Goal: Register for event/course

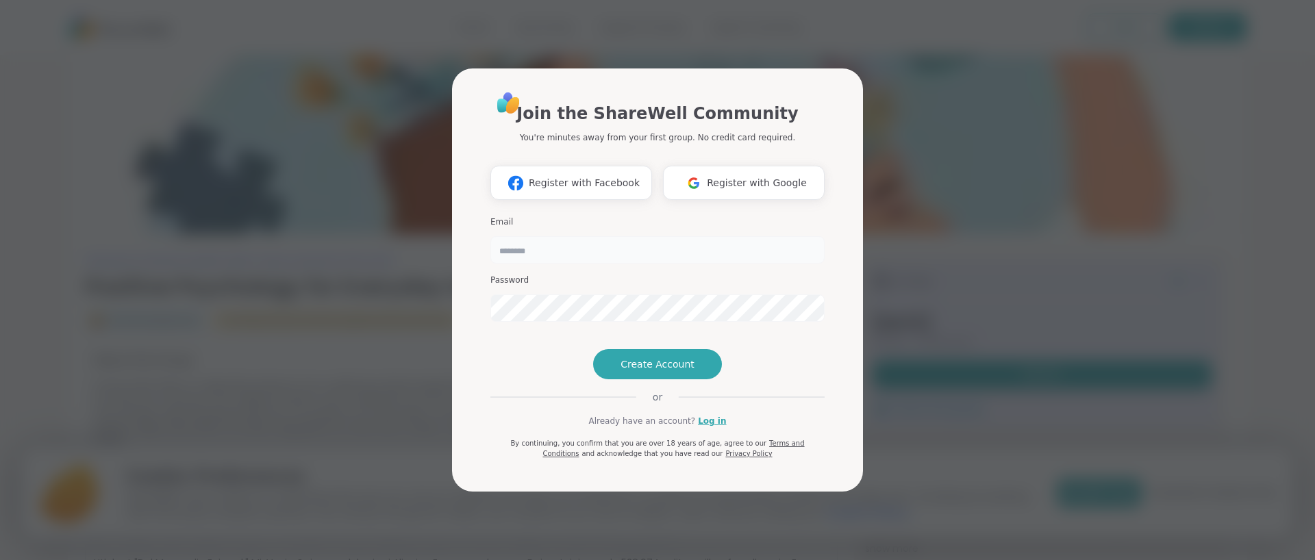
click at [634, 236] on input "email" at bounding box center [657, 249] width 334 height 27
type input "**********"
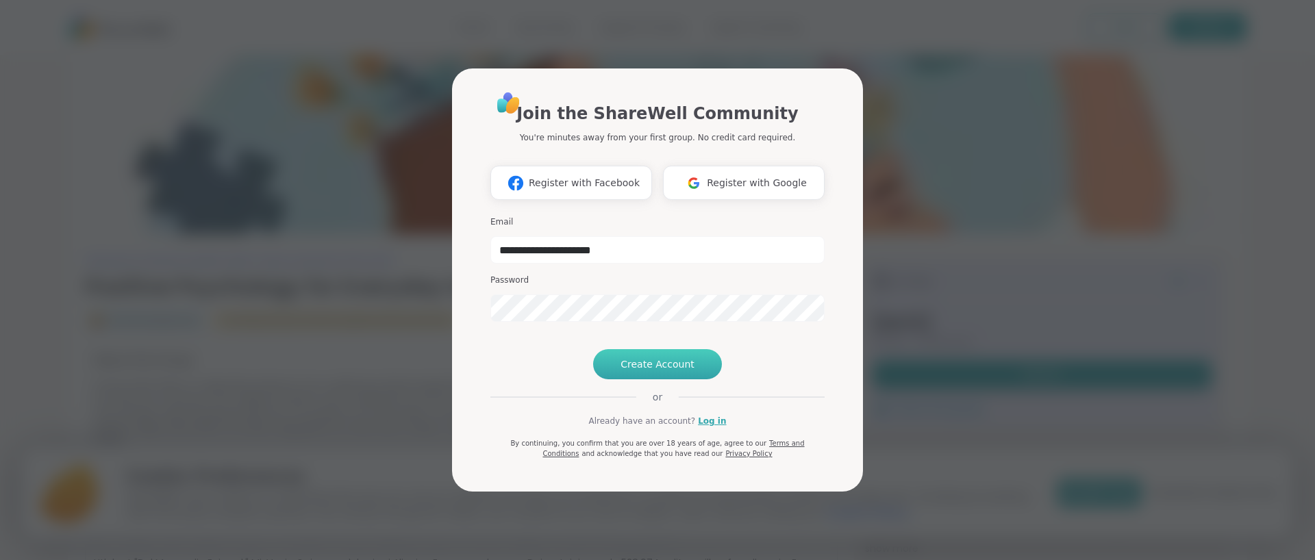
click at [643, 371] on span "Create Account" at bounding box center [658, 365] width 74 height 14
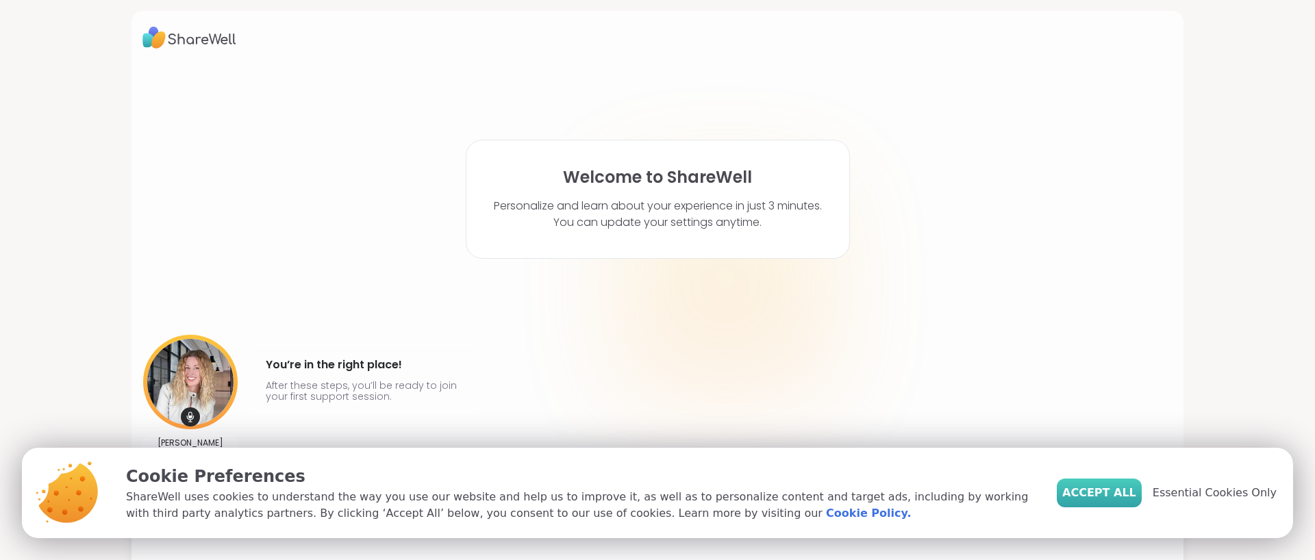
drag, startPoint x: 1125, startPoint y: 495, endPoint x: 1088, endPoint y: 481, distance: 39.7
click at [1125, 495] on span "Accept All" at bounding box center [1099, 493] width 74 height 16
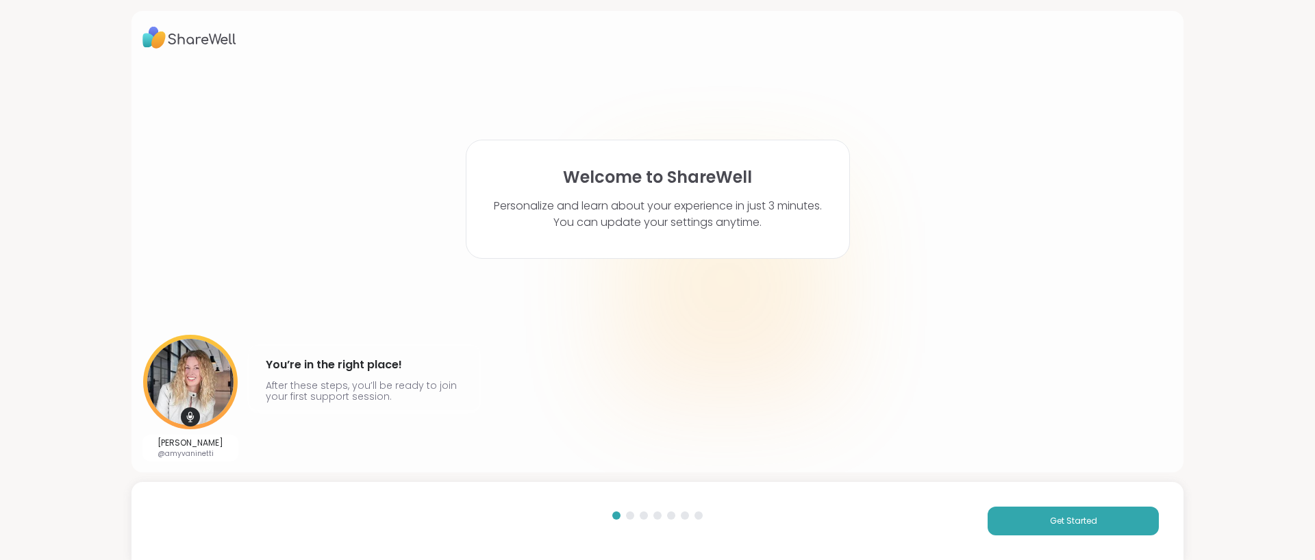
click at [621, 198] on p "Personalize and learn about your experience in just 3 minutes. You can update y…" at bounding box center [658, 214] width 328 height 33
click at [1021, 529] on button "Get Started" at bounding box center [1073, 521] width 171 height 29
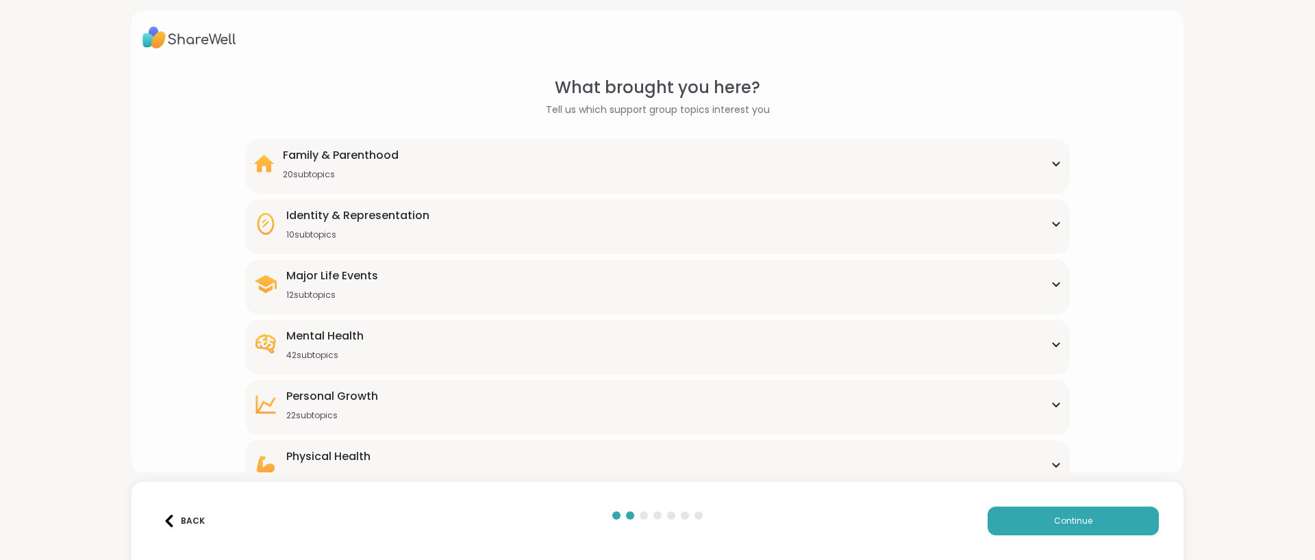
click at [493, 279] on div "Major Life Events 12 subtopics" at bounding box center [657, 284] width 808 height 33
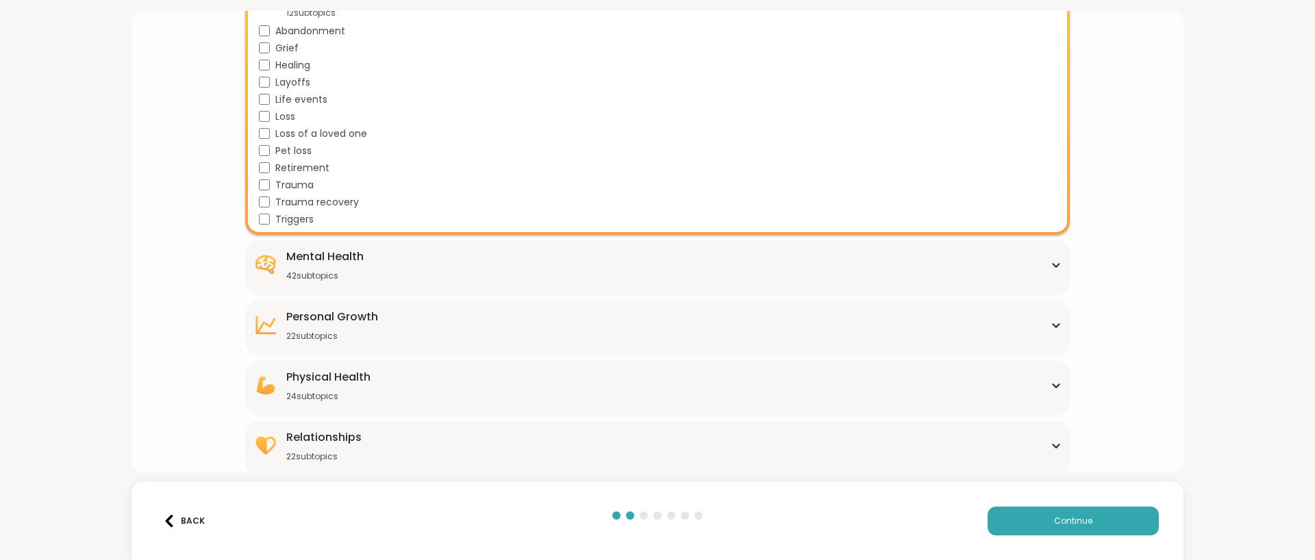
scroll to position [286, 0]
click at [486, 445] on div "Relationships 22 subtopics" at bounding box center [657, 442] width 808 height 33
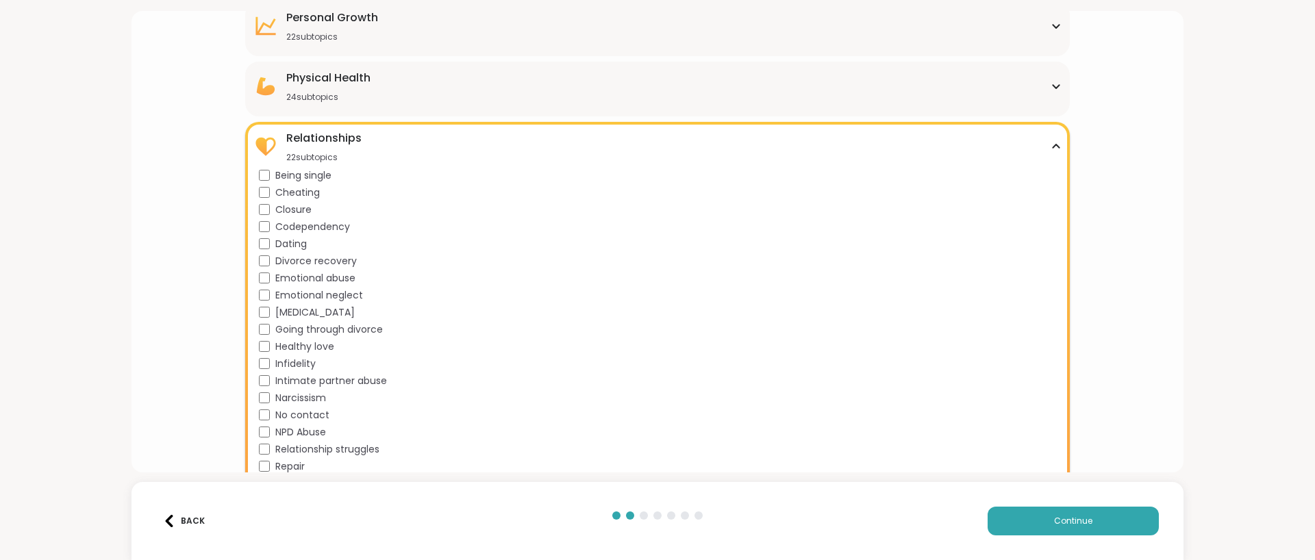
scroll to position [660, 0]
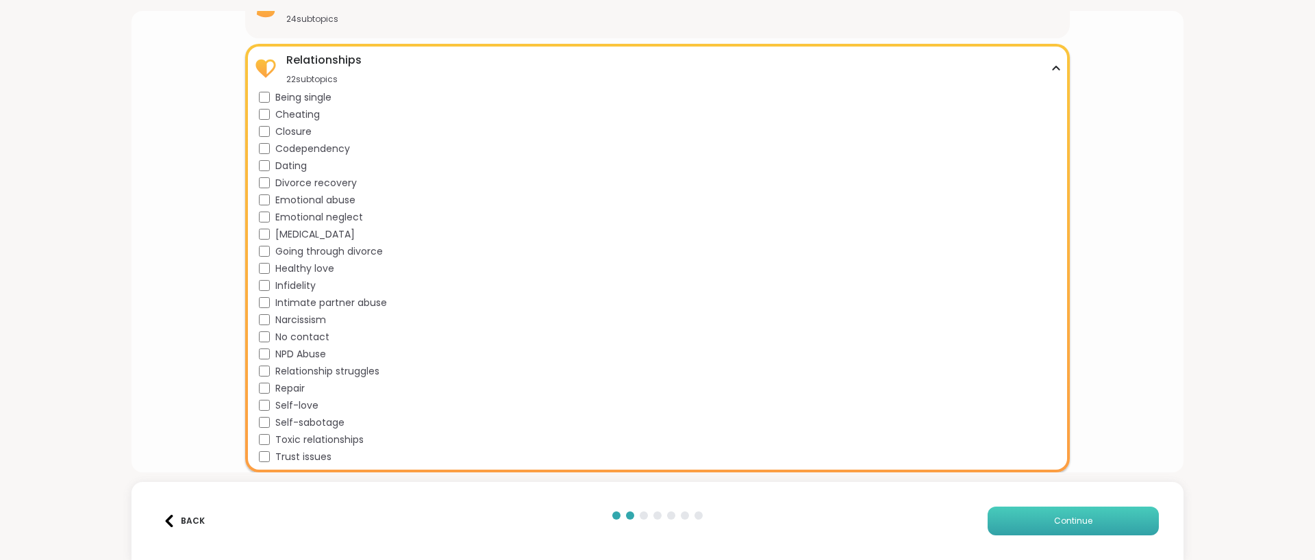
click at [1033, 519] on button "Continue" at bounding box center [1073, 521] width 171 height 29
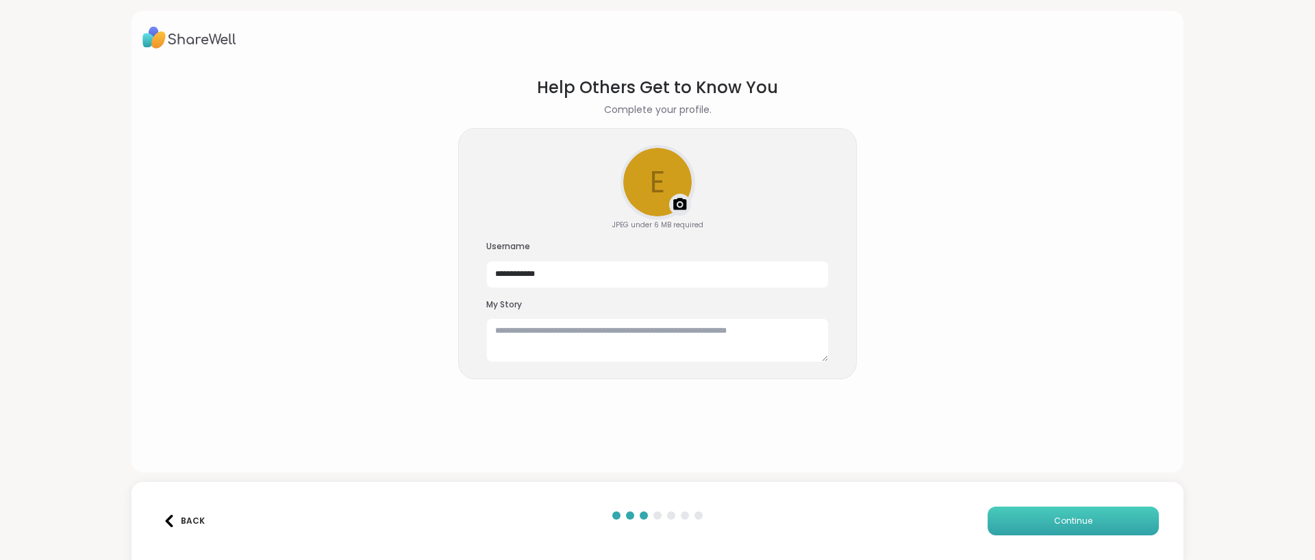
scroll to position [0, 0]
click at [1064, 523] on span "Continue" at bounding box center [1073, 521] width 38 height 12
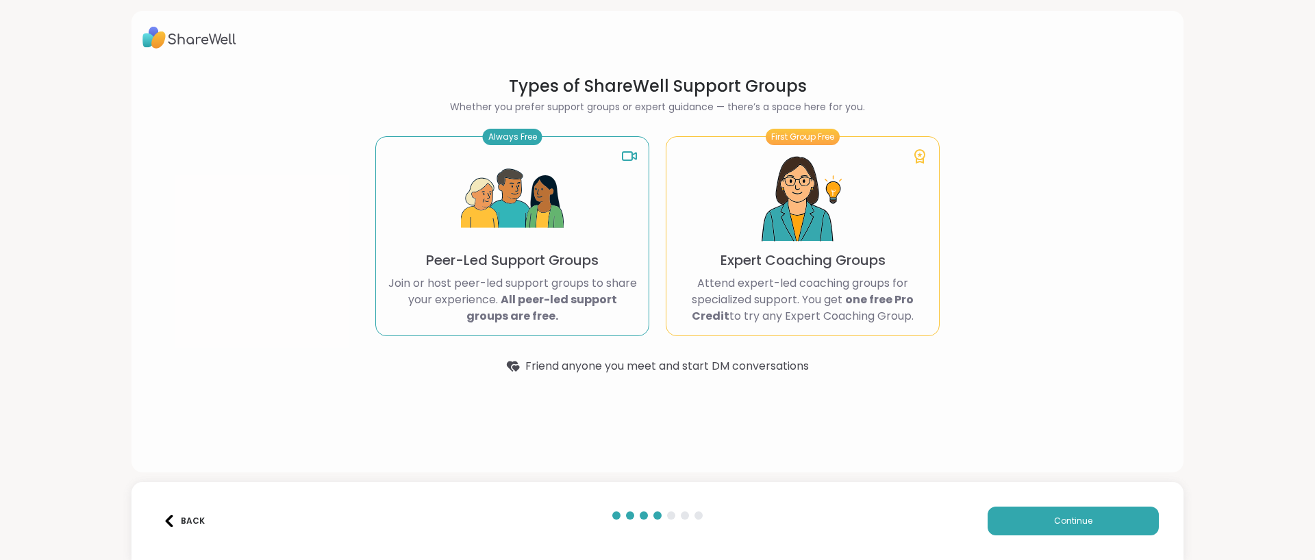
click at [538, 286] on p "Join or host peer-led support groups to share your experience. All peer-led sup…" at bounding box center [512, 299] width 251 height 49
click at [536, 306] on b "All peer-led support groups are free." at bounding box center [541, 308] width 151 height 32
click at [527, 202] on img at bounding box center [512, 199] width 103 height 103
click at [532, 285] on p "Join or host peer-led support groups to share your experience. All peer-led sup…" at bounding box center [512, 299] width 251 height 49
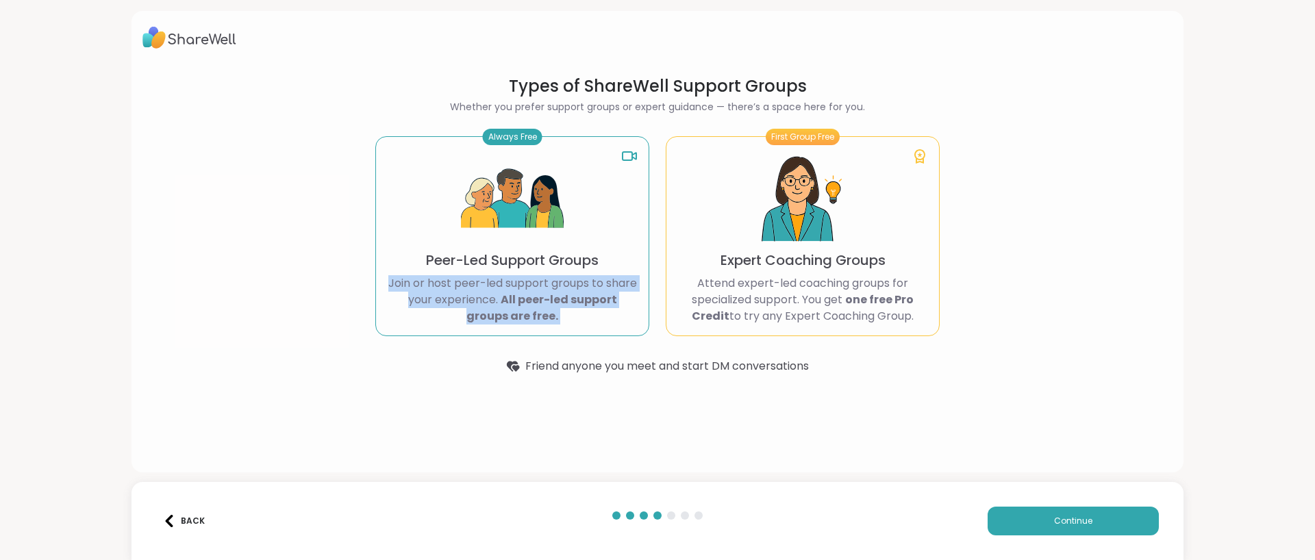
click at [532, 285] on p "Join or host peer-led support groups to share your experience. All peer-led sup…" at bounding box center [512, 299] width 251 height 49
click at [1063, 521] on span "Continue" at bounding box center [1073, 521] width 38 height 12
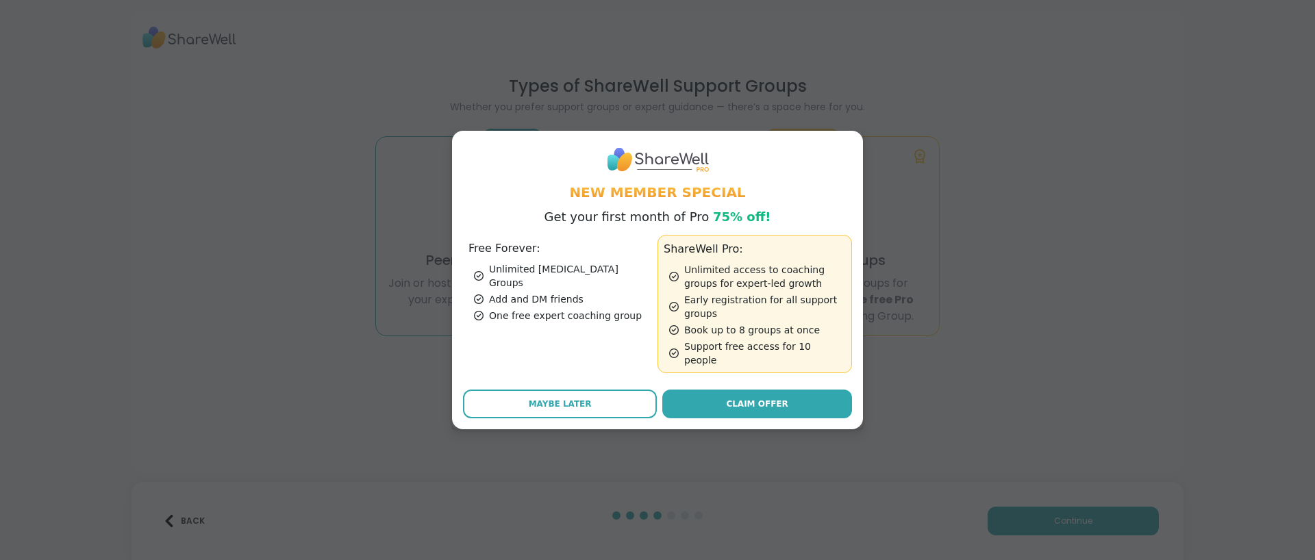
click at [545, 301] on ul "Unlimited [MEDICAL_DATA] Groups Add and DM friends One free expert coaching gro…" at bounding box center [561, 292] width 184 height 60
click at [523, 267] on div "Free Forever: Unlimited [MEDICAL_DATA] Groups Add and DM friends One free exper…" at bounding box center [560, 304] width 195 height 138
click at [568, 401] on span "Maybe Later" at bounding box center [560, 404] width 63 height 12
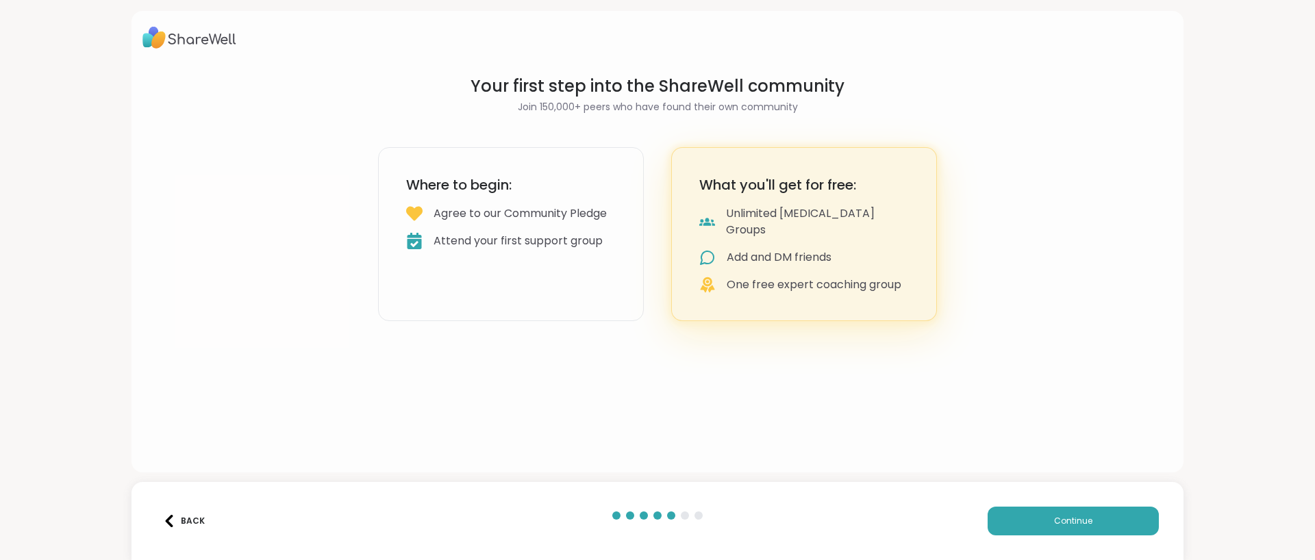
click at [567, 249] on div "Attend your first support group" at bounding box center [518, 241] width 169 height 16
click at [1045, 512] on button "Continue" at bounding box center [1073, 521] width 171 height 29
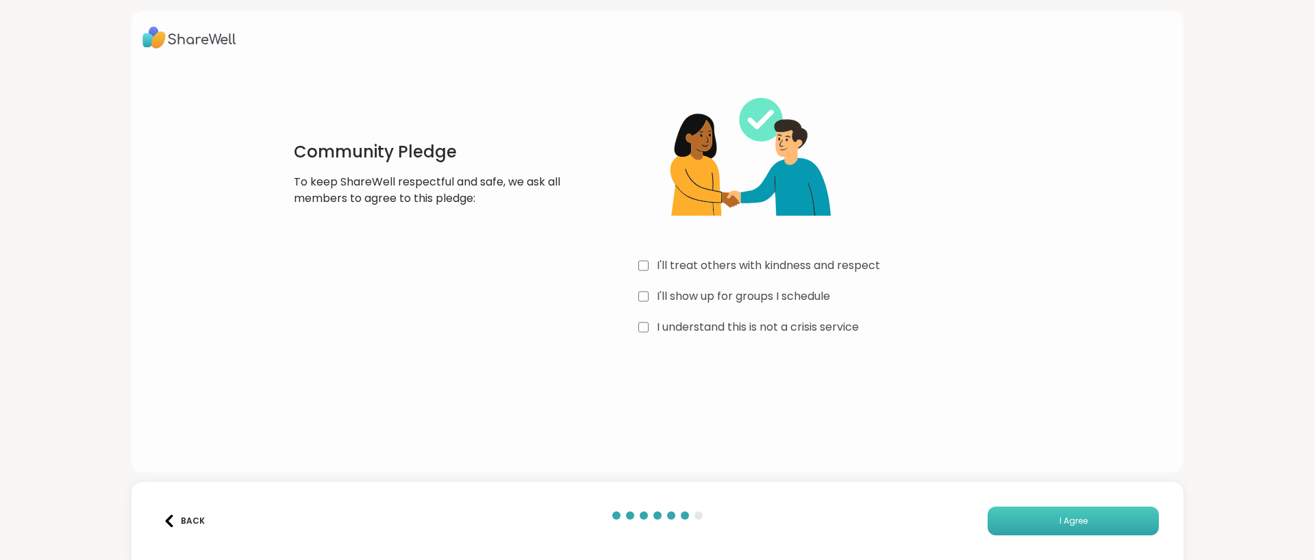
click at [1079, 527] on span "I Agree" at bounding box center [1074, 521] width 28 height 12
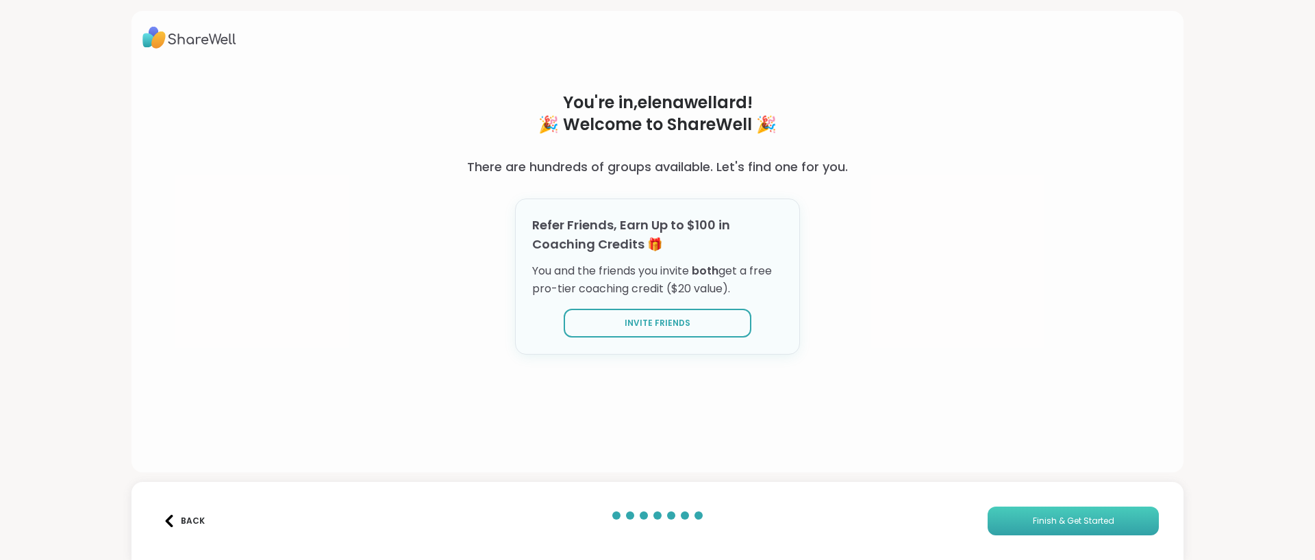
click at [1058, 525] on span "Finish & Get Started" at bounding box center [1074, 521] width 82 height 12
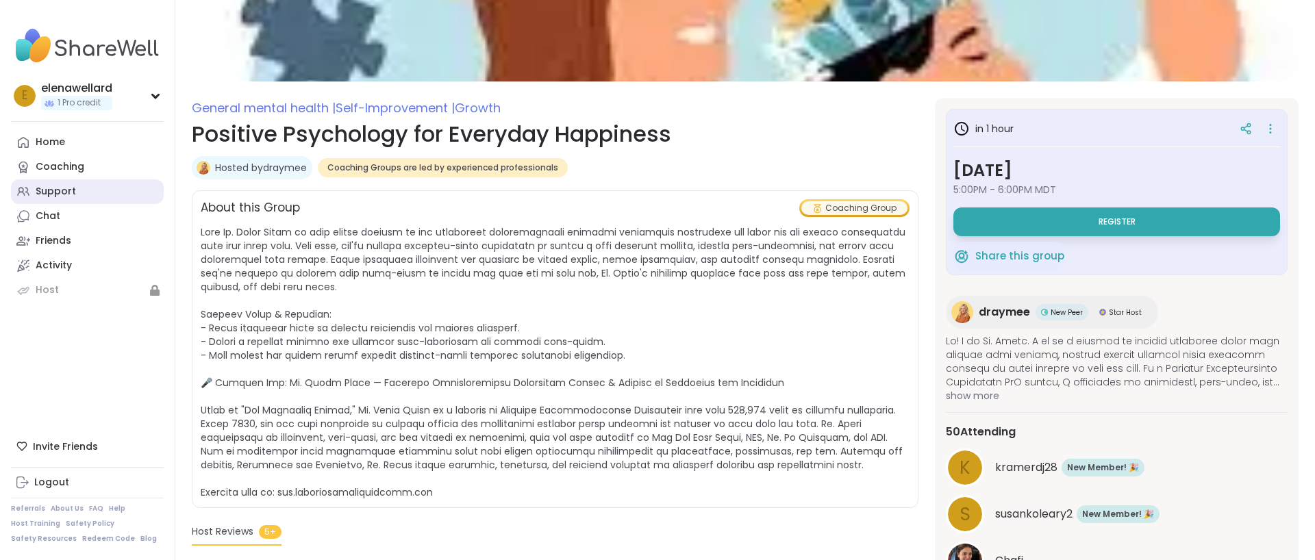
scroll to position [97, 0]
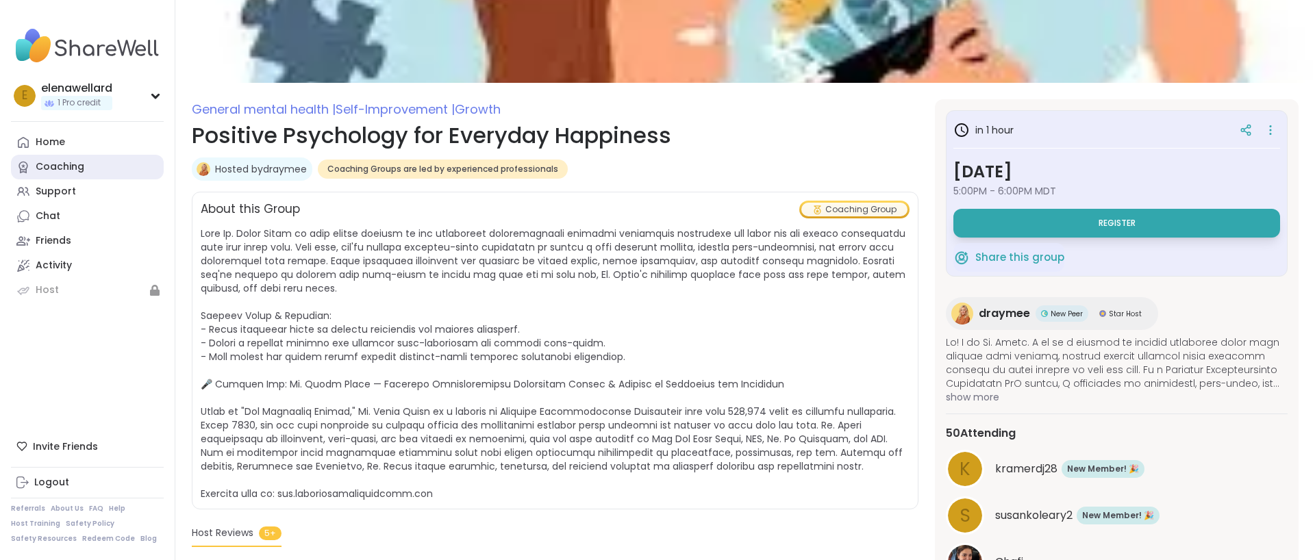
click at [76, 167] on div "Coaching" at bounding box center [60, 167] width 49 height 14
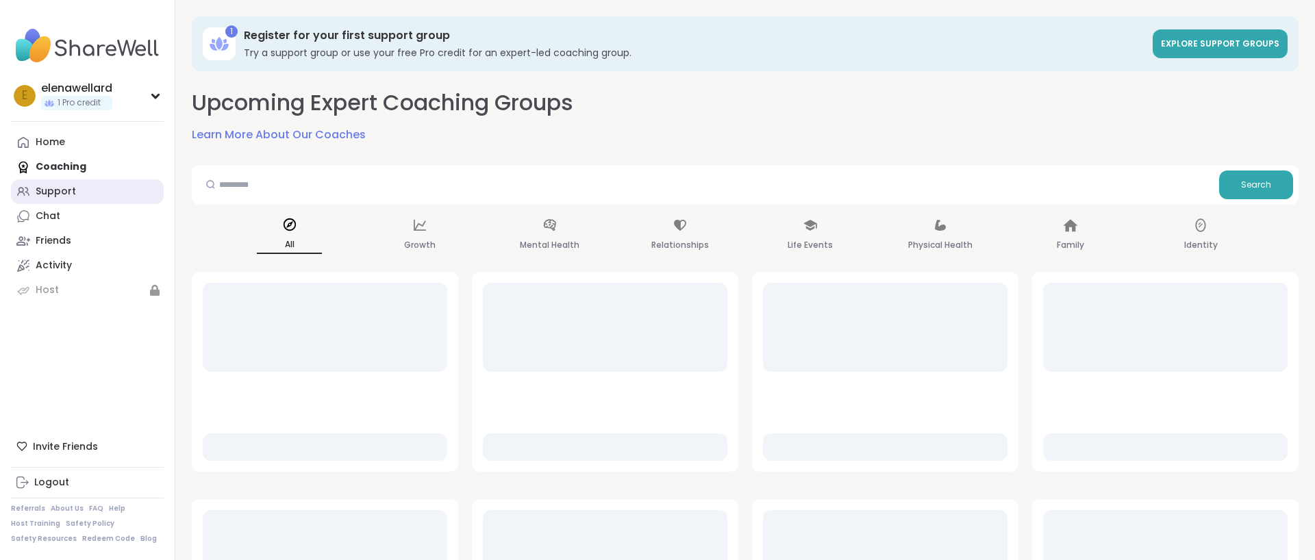
click at [68, 191] on div "Support" at bounding box center [56, 192] width 40 height 14
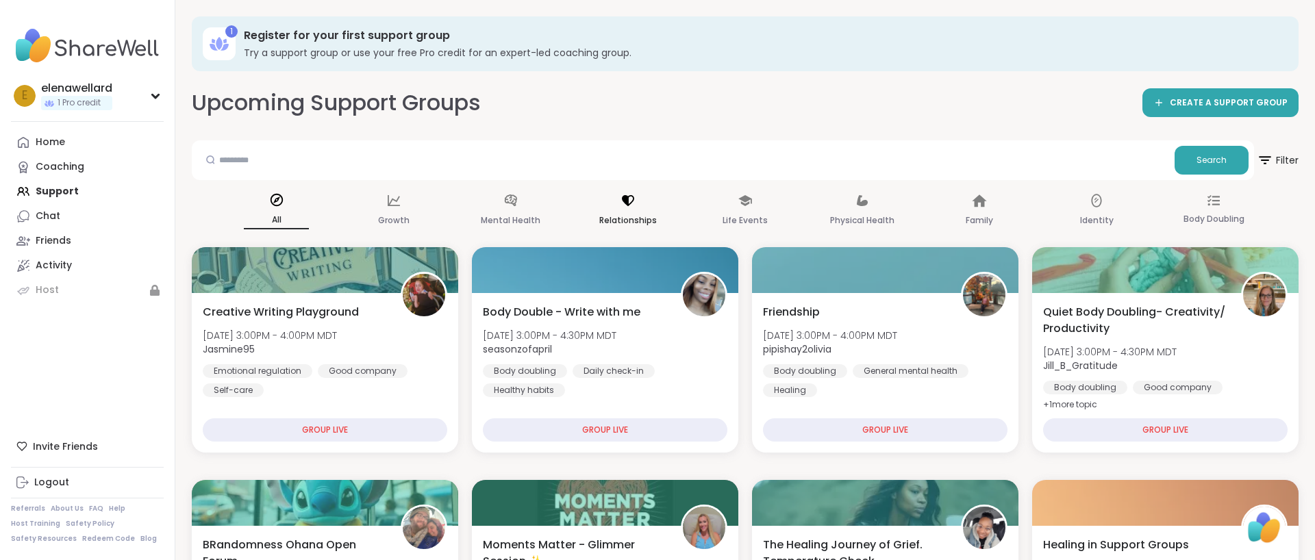
click at [630, 210] on div "Relationships" at bounding box center [627, 211] width 65 height 51
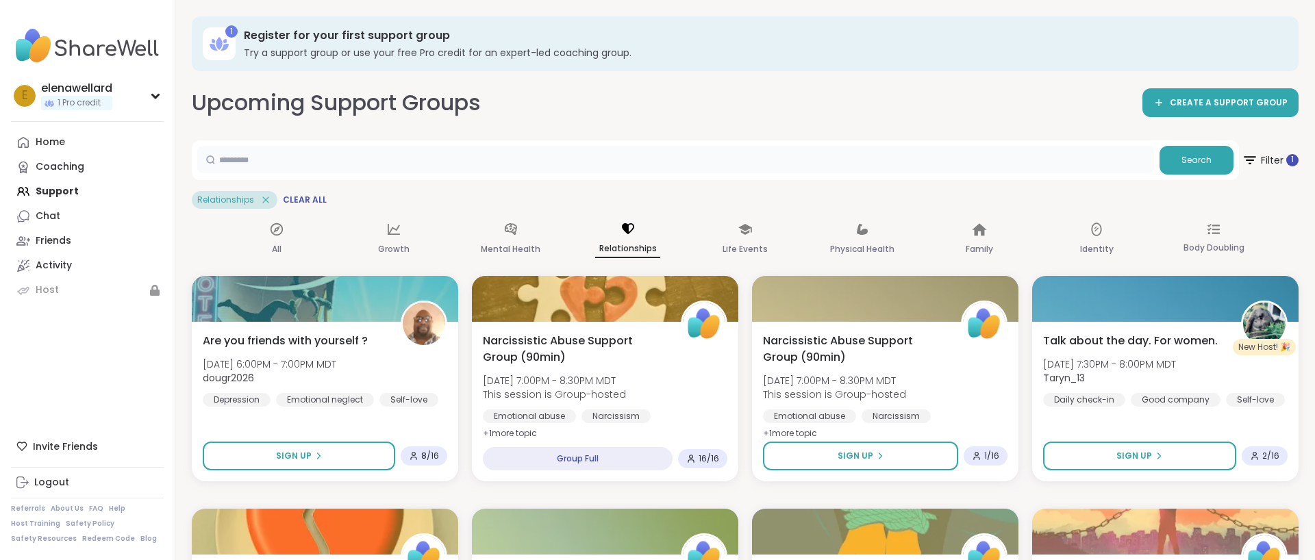
click at [415, 153] on input "text" at bounding box center [675, 159] width 957 height 27
click at [1218, 162] on button "Search" at bounding box center [1197, 160] width 74 height 29
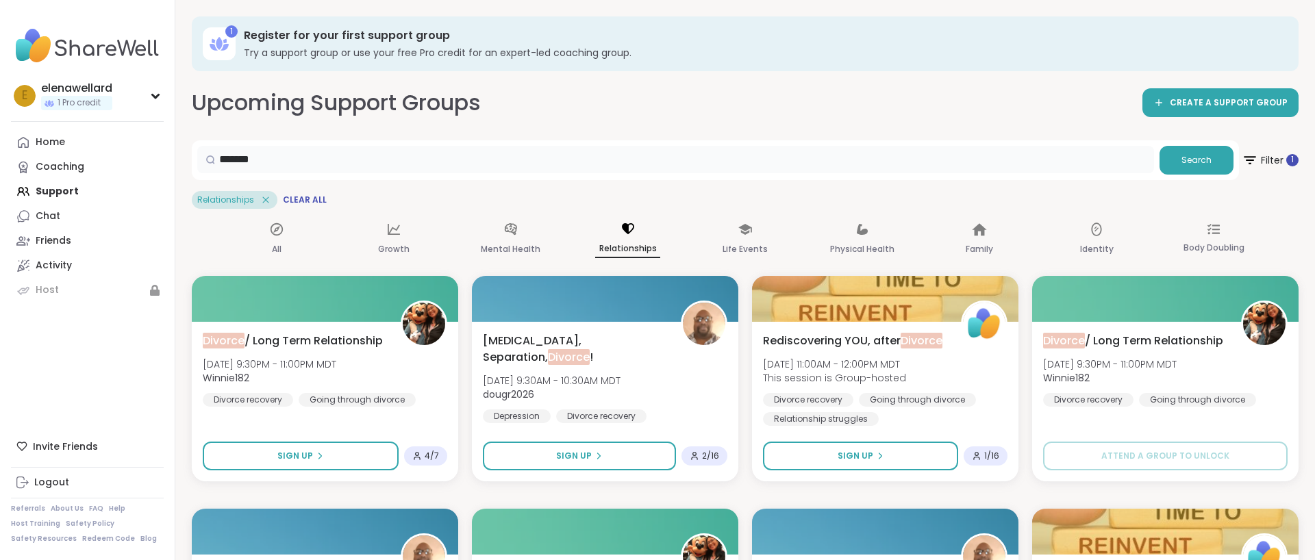
drag, startPoint x: 268, startPoint y: 154, endPoint x: 185, endPoint y: 155, distance: 82.9
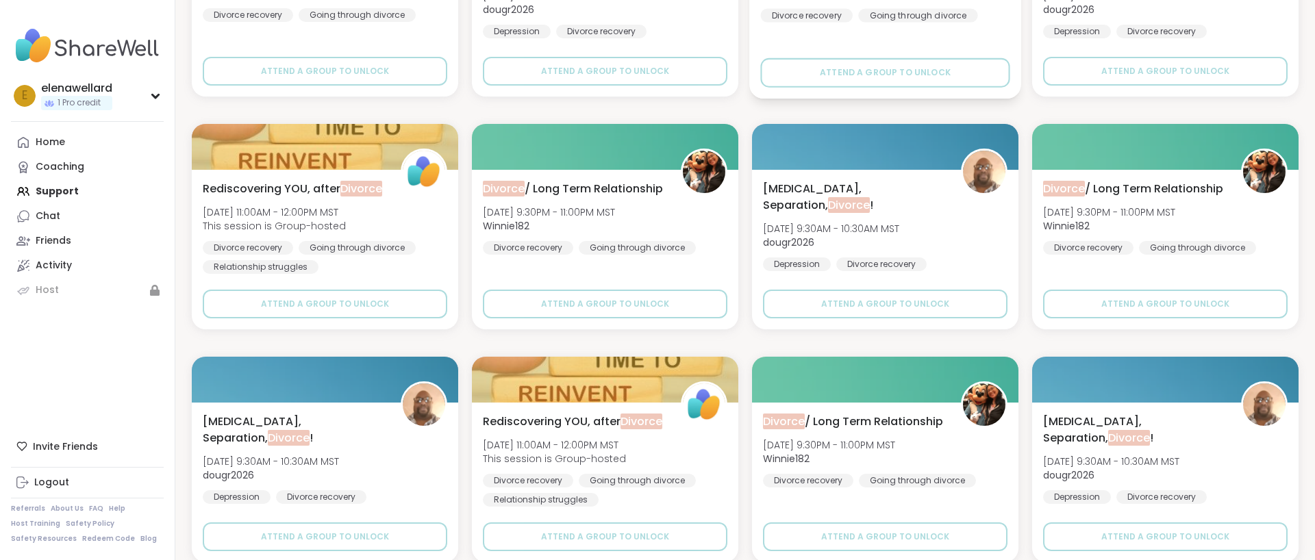
scroll to position [862, 0]
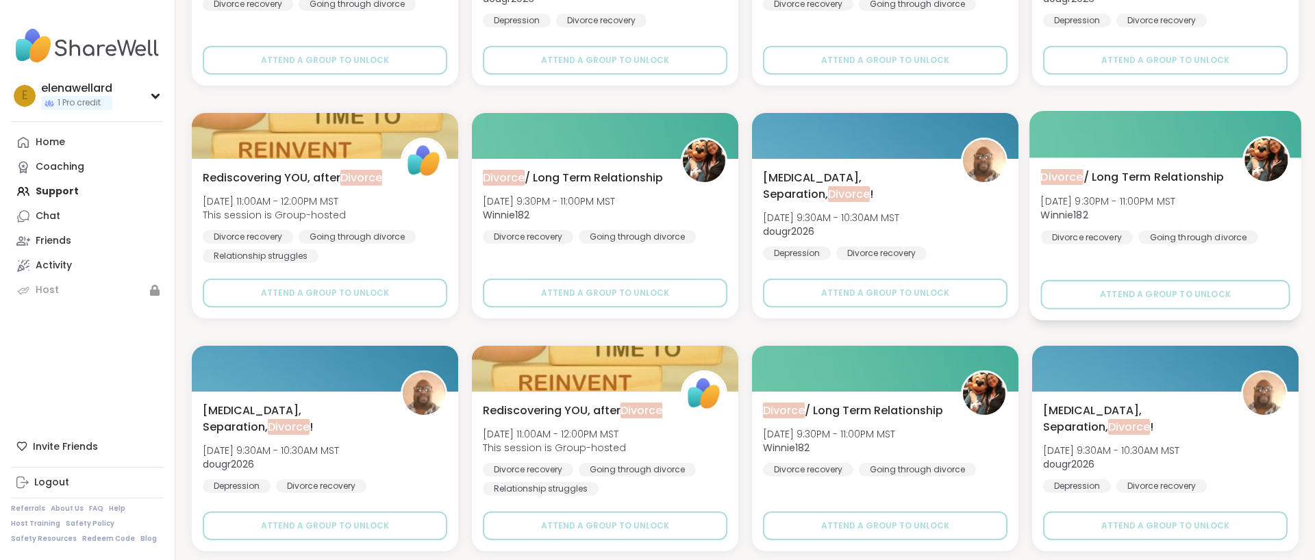
click at [1089, 239] on div "Divorce recovery" at bounding box center [1087, 237] width 92 height 14
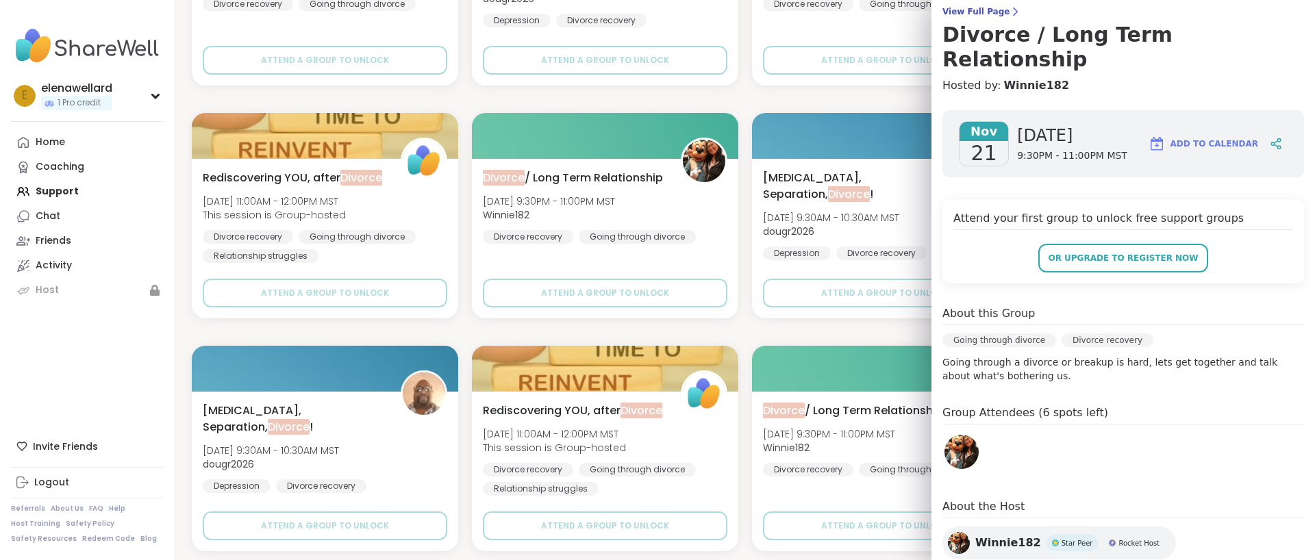
scroll to position [128, 0]
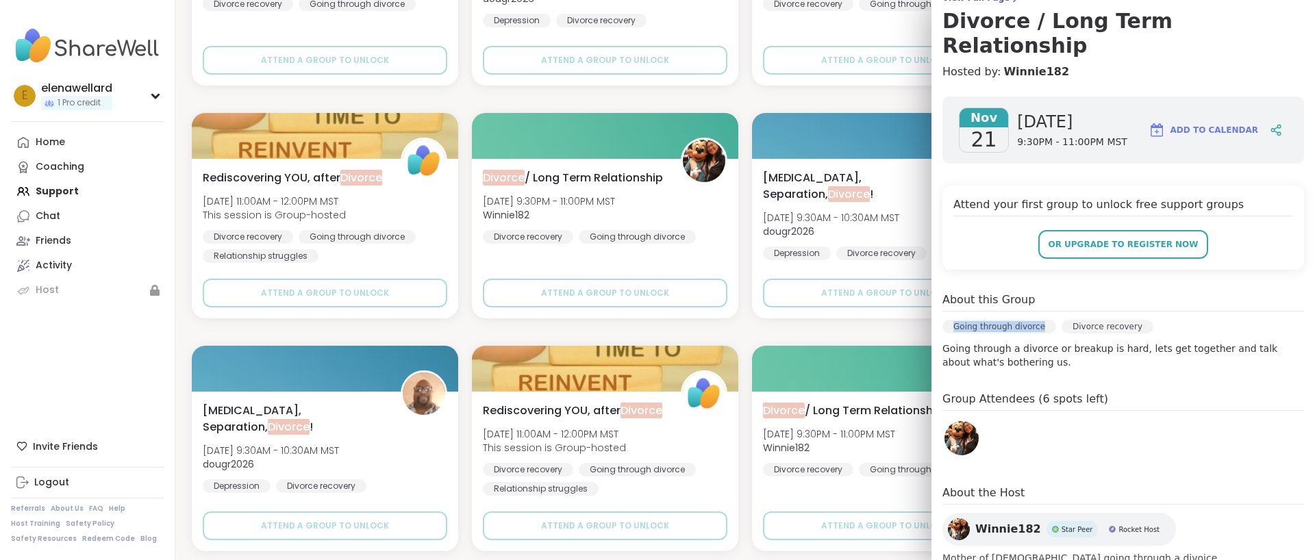
drag, startPoint x: 1041, startPoint y: 301, endPoint x: 947, endPoint y: 301, distance: 93.2
click at [948, 320] on div "Going through divorce" at bounding box center [1000, 327] width 114 height 14
copy div "Going through divorce"
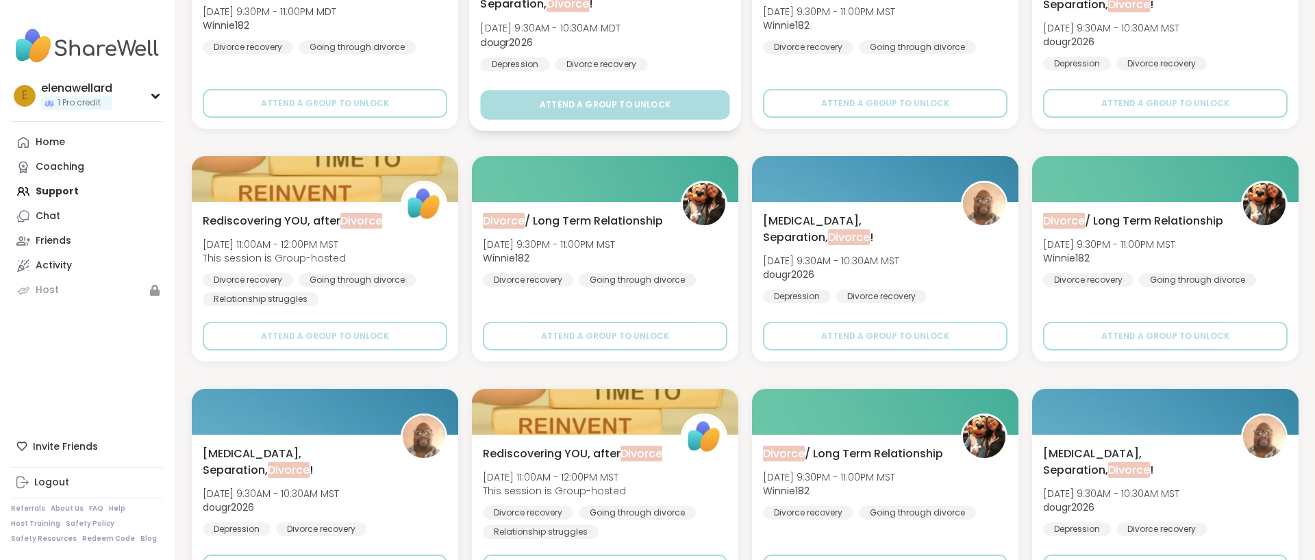
scroll to position [0, 0]
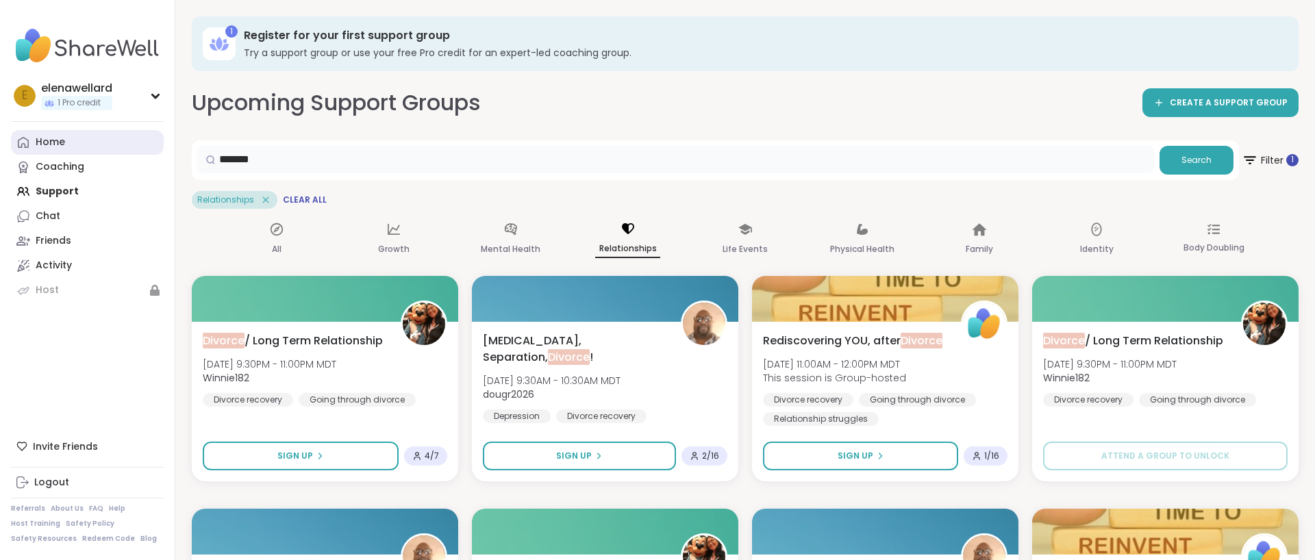
drag, startPoint x: 298, startPoint y: 162, endPoint x: 125, endPoint y: 153, distance: 173.5
paste input "**********"
type input "**********"
click at [1191, 164] on span "Search" at bounding box center [1197, 160] width 30 height 12
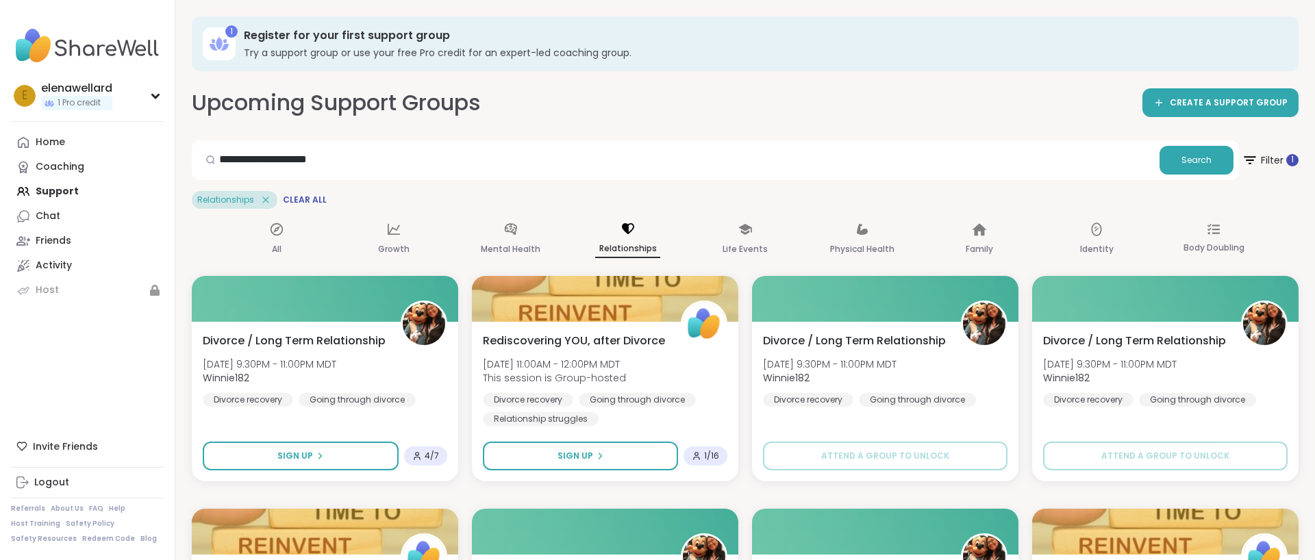
scroll to position [1, 0]
click at [55, 191] on div "Home Coaching Support Chat Friends Activity Host" at bounding box center [87, 216] width 153 height 173
drag, startPoint x: 55, startPoint y: 193, endPoint x: 121, endPoint y: 190, distance: 66.5
click at [55, 193] on div "Home Coaching Support Chat Friends Activity Host" at bounding box center [87, 216] width 153 height 173
click at [321, 198] on span "Clear All" at bounding box center [305, 199] width 44 height 11
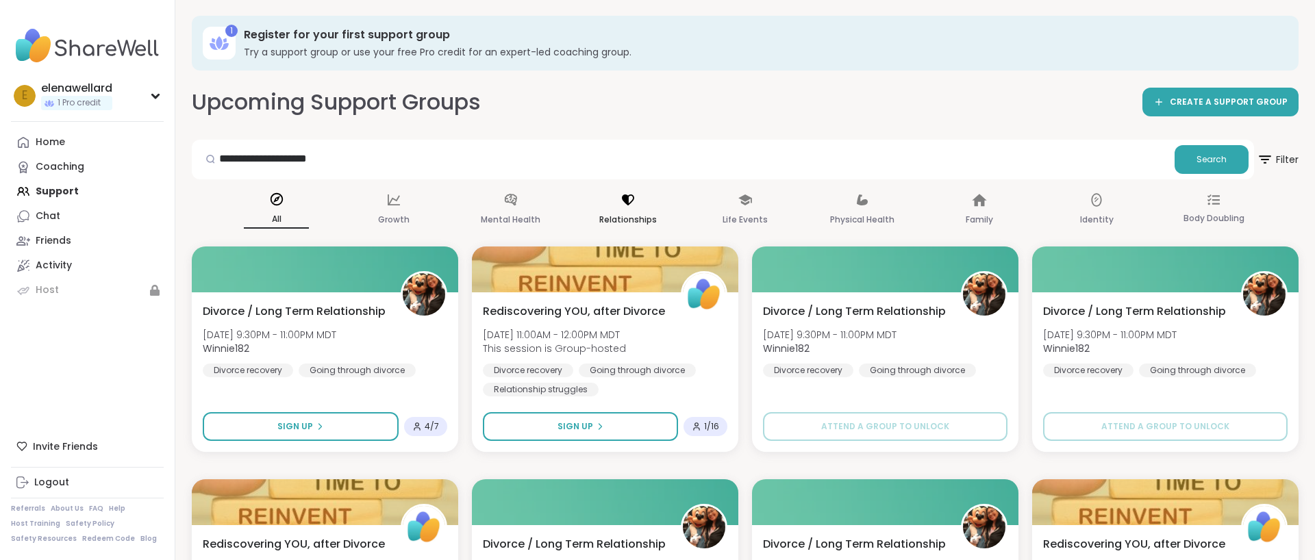
click at [625, 203] on icon at bounding box center [628, 199] width 15 height 15
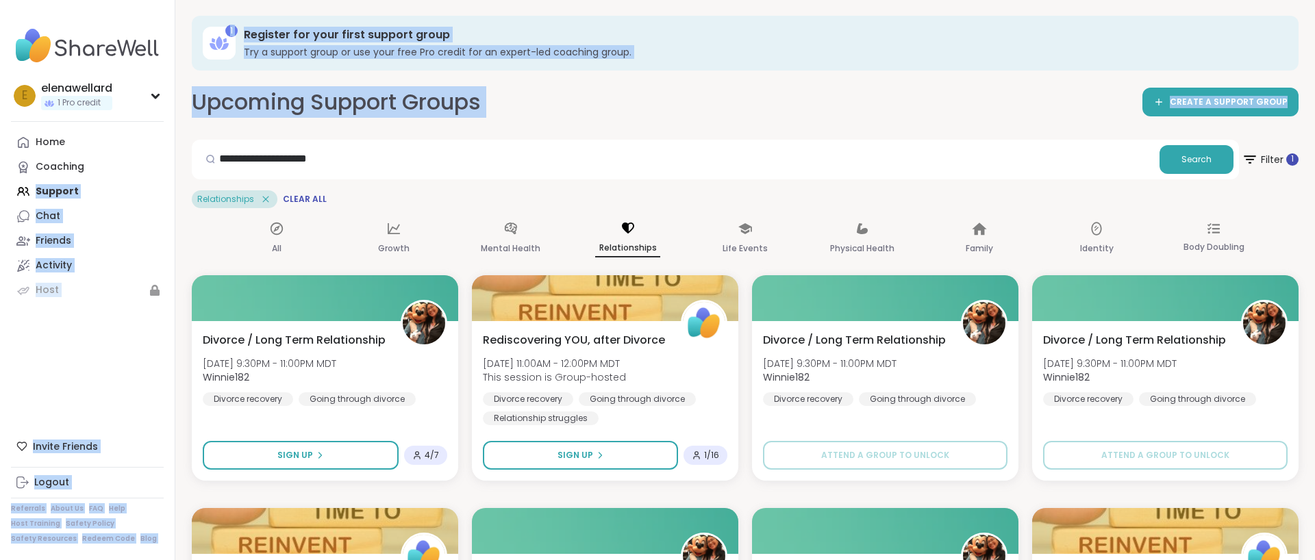
drag, startPoint x: 621, startPoint y: 170, endPoint x: 170, endPoint y: 160, distance: 451.5
click at [170, 160] on div "**********" at bounding box center [657, 472] width 1315 height 947
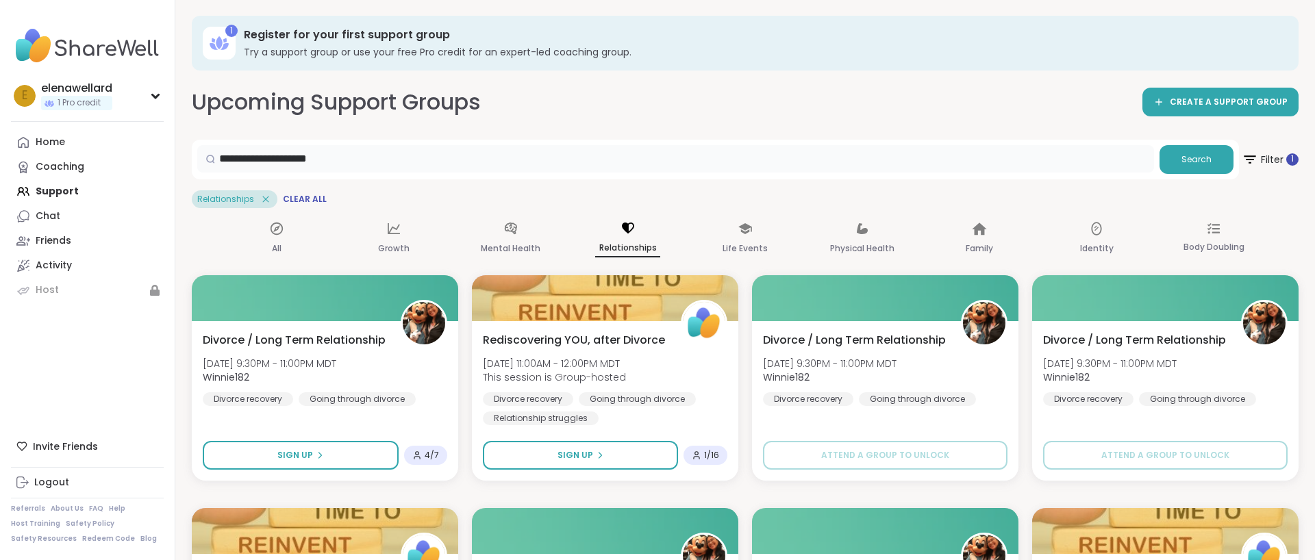
drag, startPoint x: 336, startPoint y: 169, endPoint x: 188, endPoint y: 162, distance: 148.8
click at [188, 162] on div "**********" at bounding box center [745, 472] width 1140 height 947
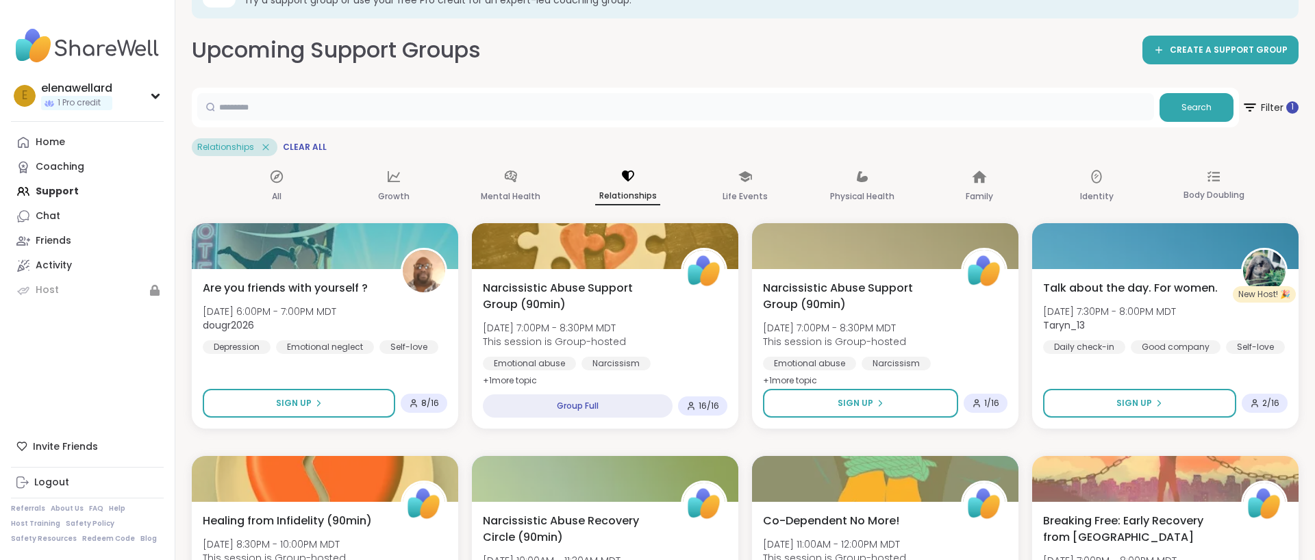
scroll to position [0, 0]
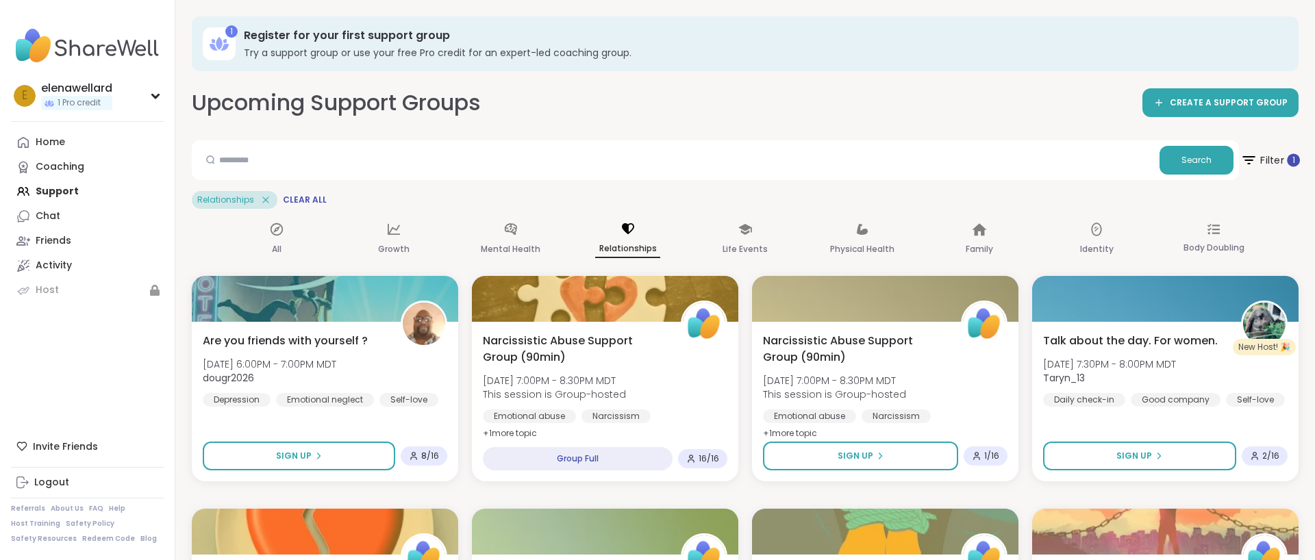
click at [1266, 161] on span "Filter 1" at bounding box center [1271, 160] width 60 height 34
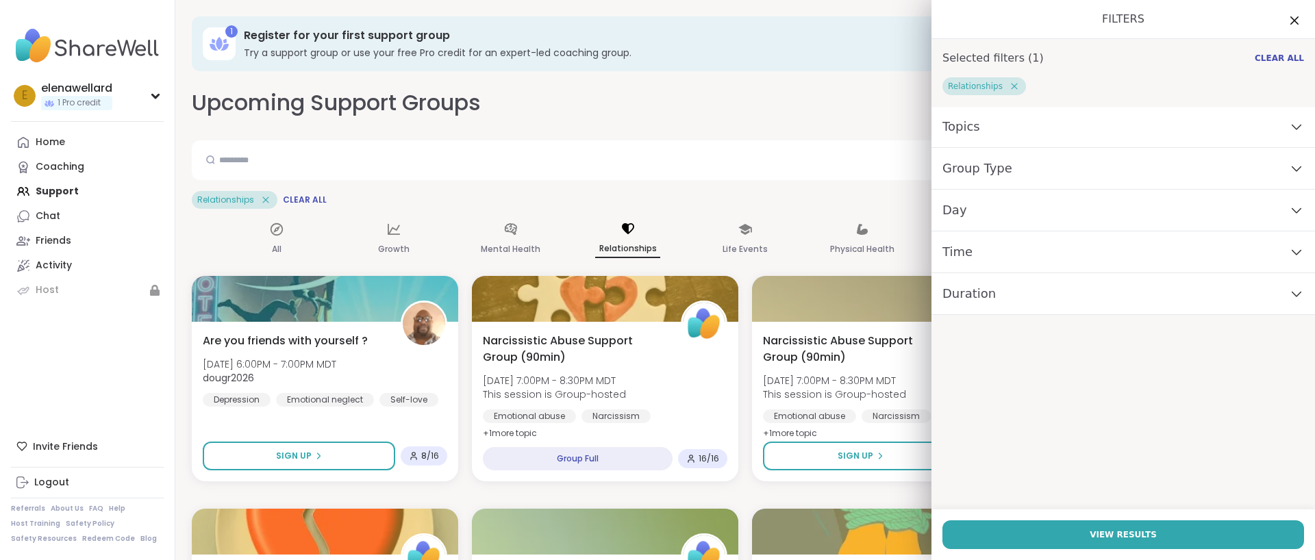
click at [984, 218] on div "Day" at bounding box center [1124, 211] width 384 height 42
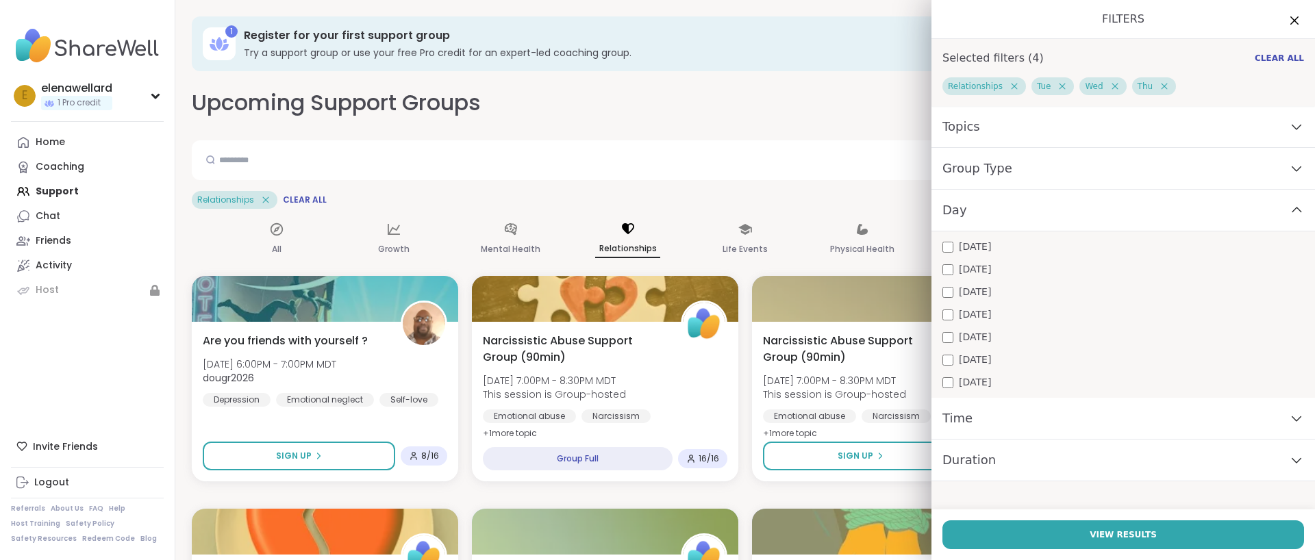
click at [1044, 422] on div "Time" at bounding box center [1124, 419] width 384 height 42
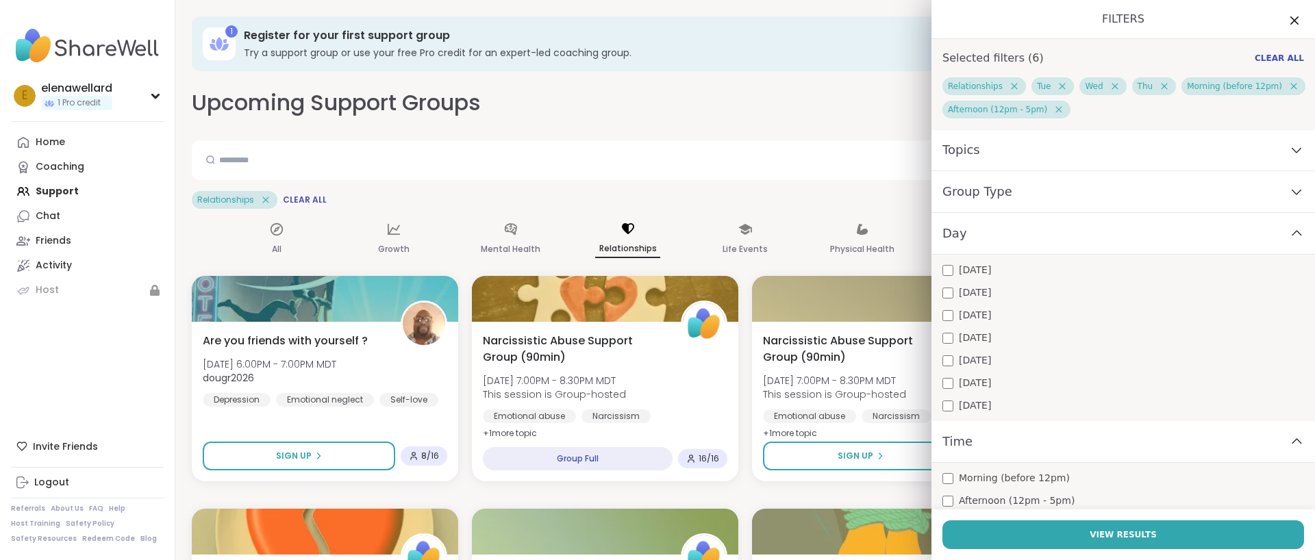
click at [1044, 201] on div "Group Type" at bounding box center [1124, 192] width 384 height 42
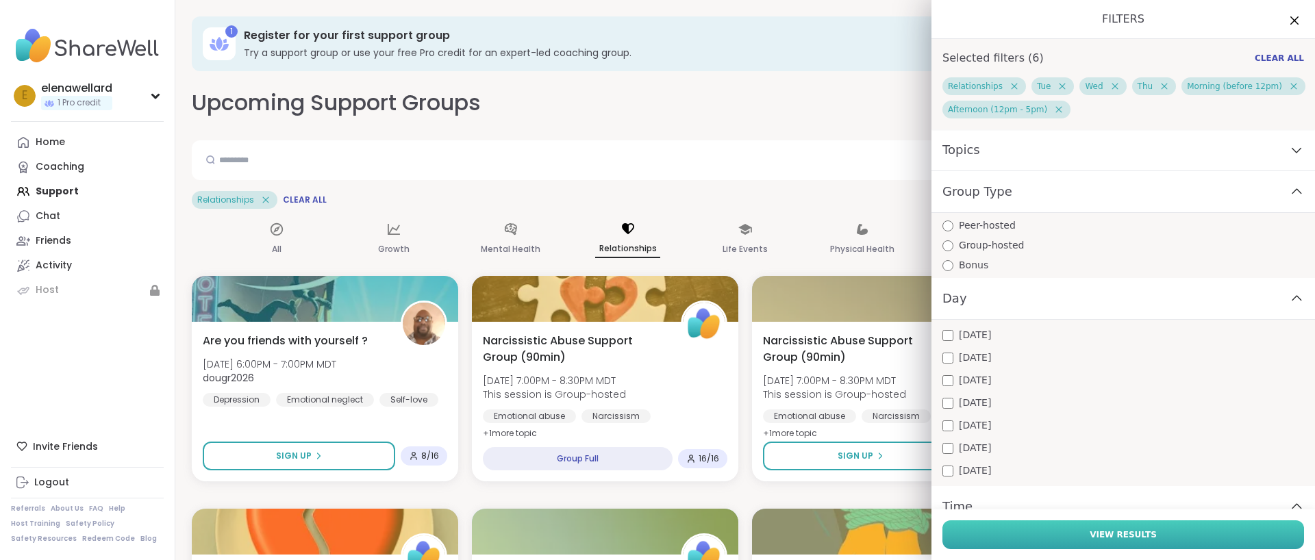
click at [1127, 533] on span "View Results" at bounding box center [1123, 535] width 67 height 12
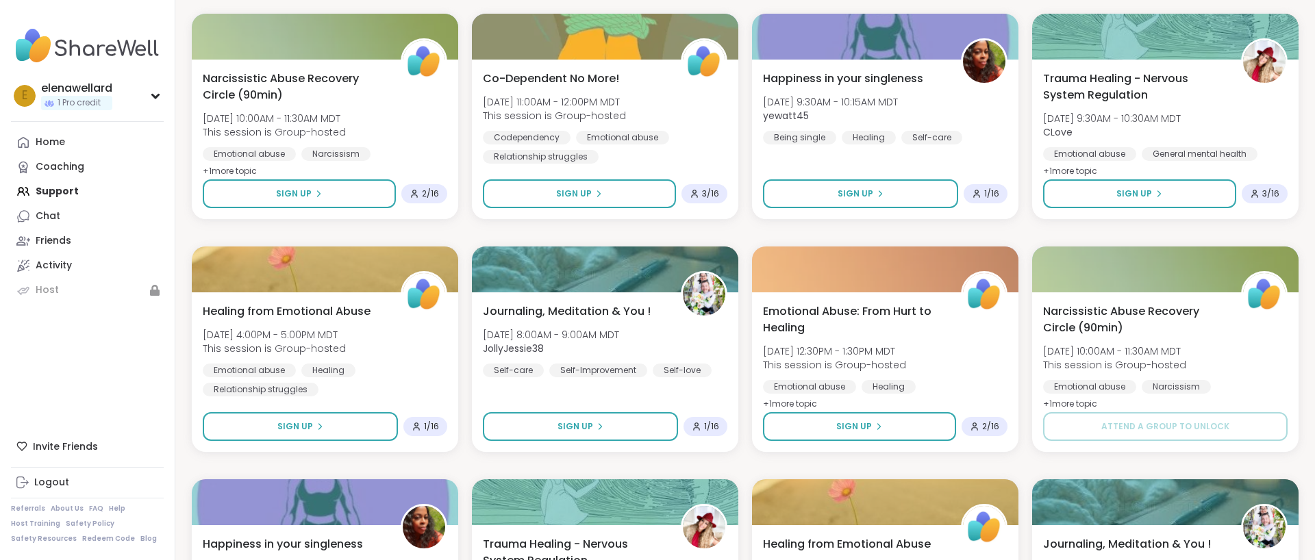
scroll to position [269, 0]
